Goal: Task Accomplishment & Management: Use online tool/utility

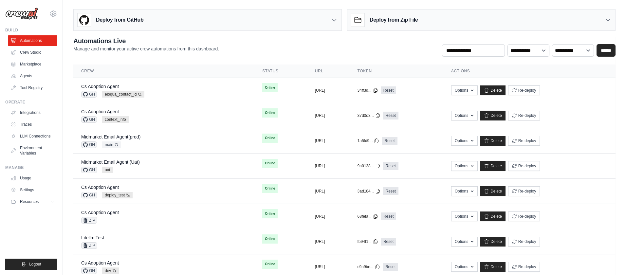
scroll to position [18, 0]
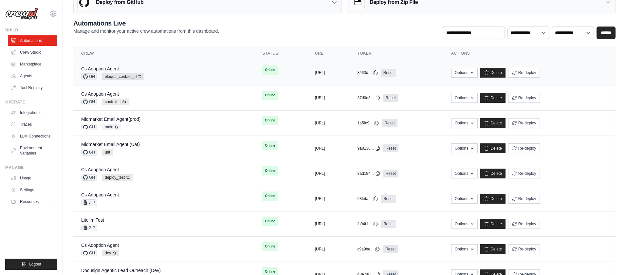
click at [193, 73] on div "Cs Adoption Agent GH eloqua_contact_id Auto-deploy enabled" at bounding box center [163, 73] width 165 height 14
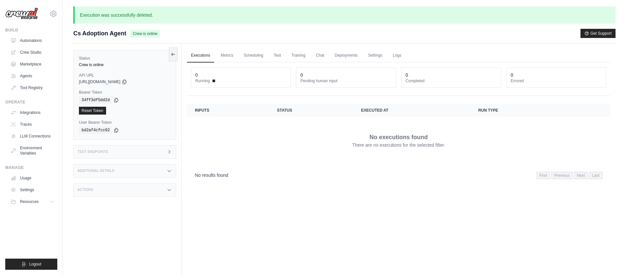
scroll to position [9, 0]
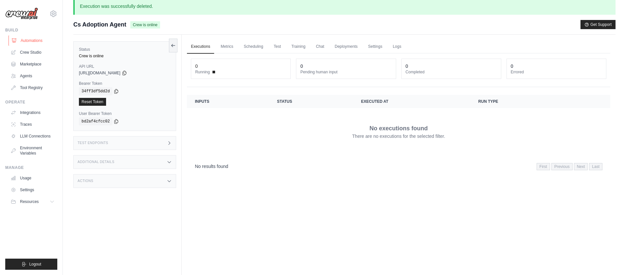
click at [37, 41] on link "Automations" at bounding box center [33, 40] width 49 height 10
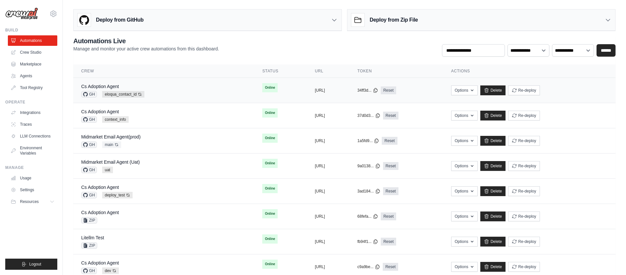
click at [191, 88] on div "Cs Adoption Agent GH eloqua_contact_id Auto-deploy enabled" at bounding box center [163, 90] width 165 height 14
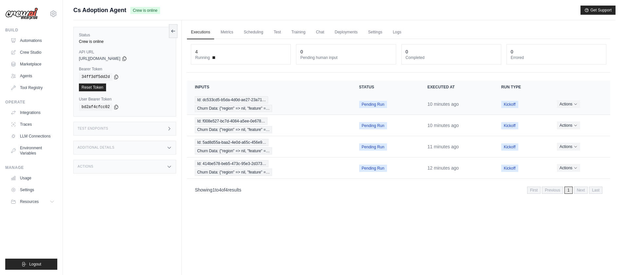
scroll to position [1, 0]
click at [242, 101] on span "Id: dc533cd5-b5da-4d0d-ae27-23a71…" at bounding box center [231, 99] width 73 height 7
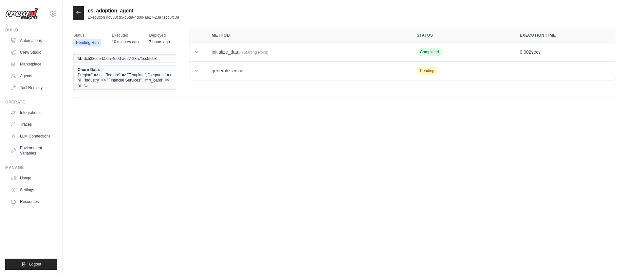
scroll to position [1, 0]
click at [38, 40] on link "Automations" at bounding box center [33, 40] width 49 height 10
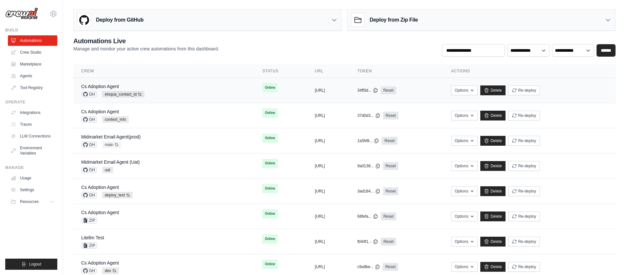
click at [167, 86] on div "Cs Adoption Agent GH eloqua_contact_id Auto-deploy enabled" at bounding box center [163, 90] width 165 height 14
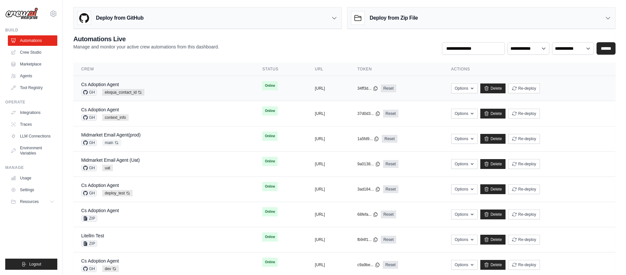
scroll to position [3, 0]
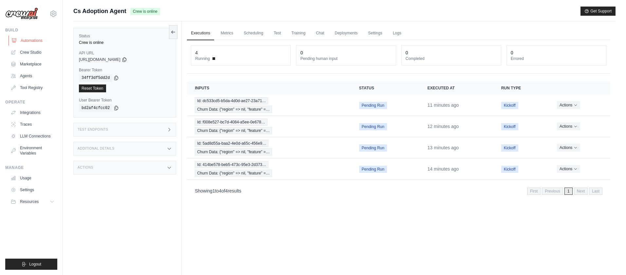
click at [38, 41] on link "Automations" at bounding box center [33, 40] width 49 height 10
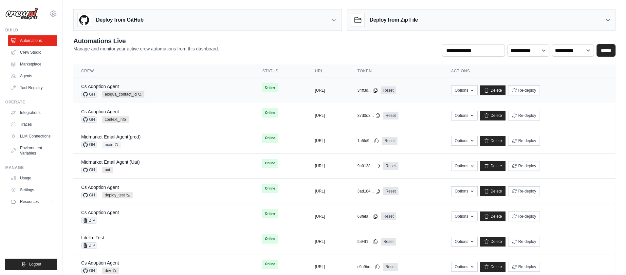
click at [267, 85] on td "Online" at bounding box center [281, 88] width 52 height 20
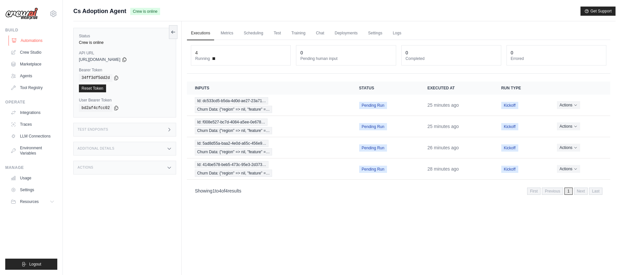
click at [36, 43] on link "Automations" at bounding box center [33, 40] width 49 height 10
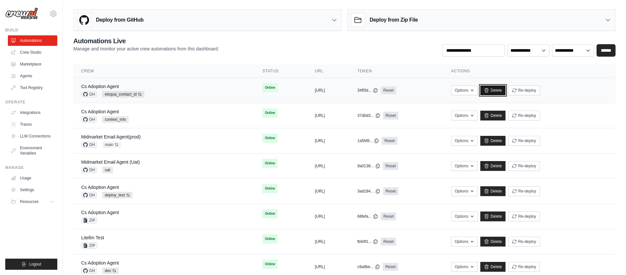
click at [506, 90] on link "Delete" at bounding box center [493, 90] width 25 height 10
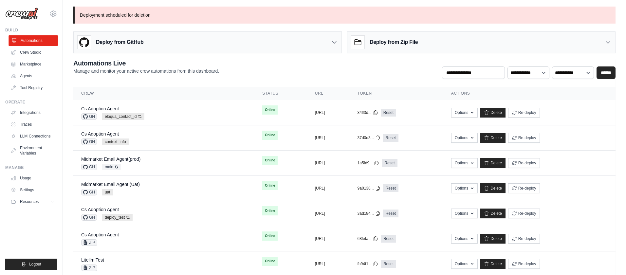
click at [34, 39] on link "Automations" at bounding box center [33, 40] width 49 height 10
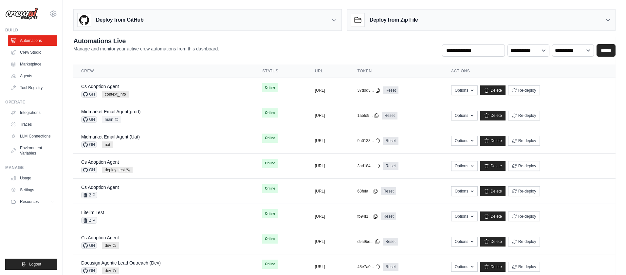
click at [134, 19] on h3 "Deploy from GitHub" at bounding box center [119, 20] width 47 height 8
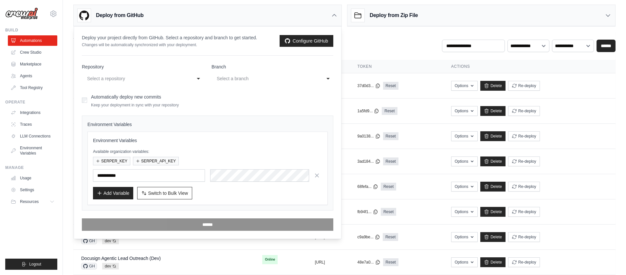
scroll to position [6, 0]
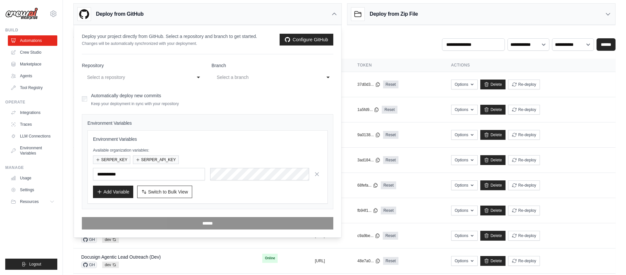
click at [131, 97] on label "Automatically deploy new commits" at bounding box center [126, 95] width 70 height 5
click at [141, 100] on div "Automatically deploy new commits Keep your deployment in sync with your reposit…" at bounding box center [135, 98] width 88 height 15
click at [170, 193] on span "Switch to Bulk View" at bounding box center [168, 191] width 40 height 7
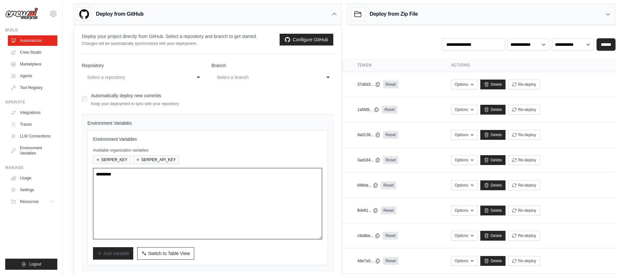
click at [215, 175] on textarea at bounding box center [207, 203] width 229 height 71
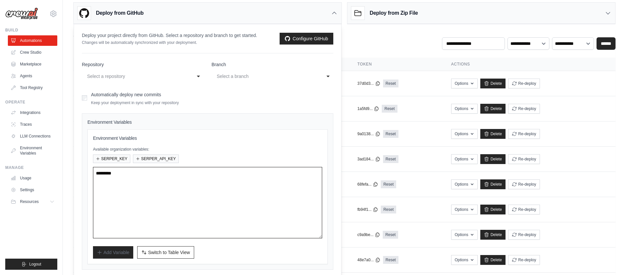
paste textarea "**********"
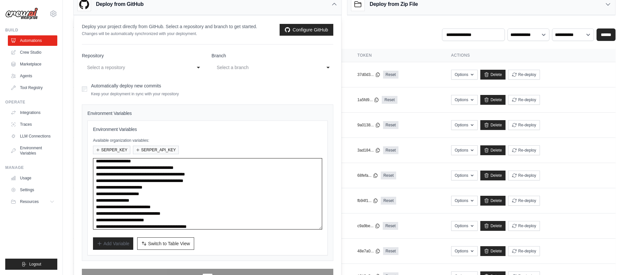
scroll to position [16, 0]
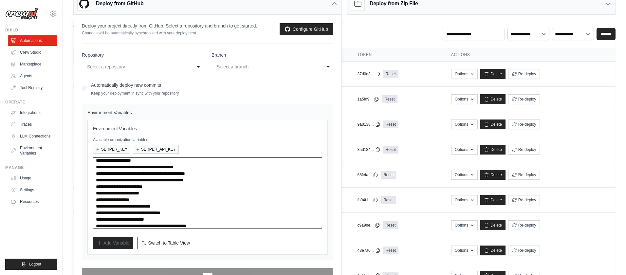
click at [154, 68] on div "Select a repository" at bounding box center [136, 67] width 98 height 8
type textarea "**********"
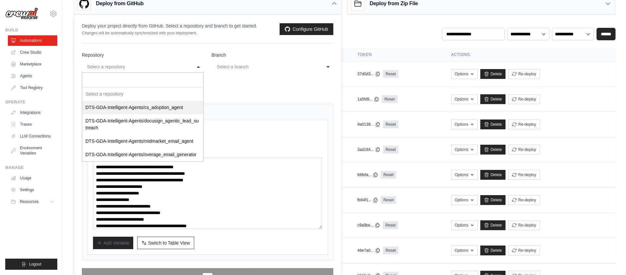
select select "**********"
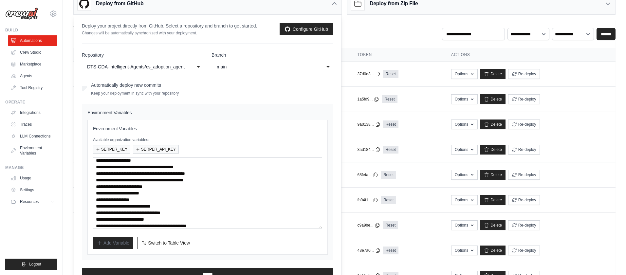
click at [250, 67] on div "main" at bounding box center [266, 67] width 98 height 8
select select "**********"
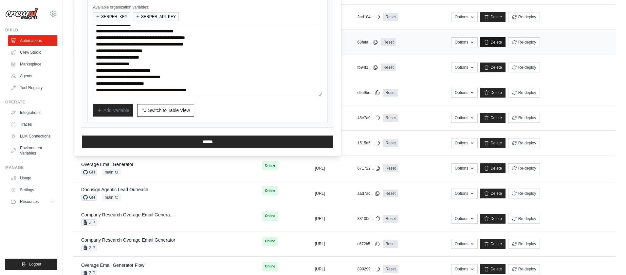
scroll to position [150, 0]
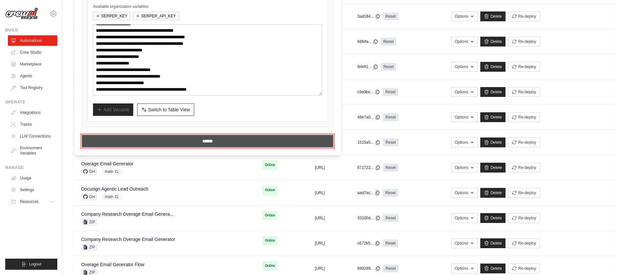
click at [220, 141] on input "******" at bounding box center [208, 141] width 252 height 12
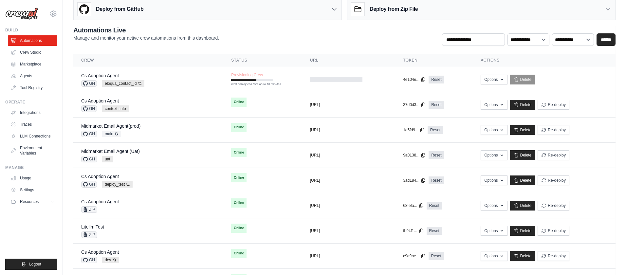
scroll to position [38, 0]
